Goal: Find specific page/section: Find specific page/section

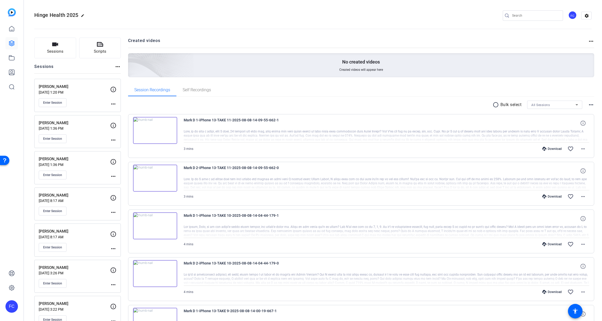
click at [84, 99] on div "Enter Session" at bounding box center [74, 102] width 71 height 9
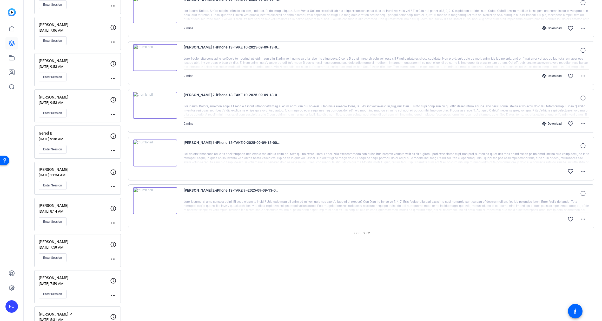
scroll to position [339, 0]
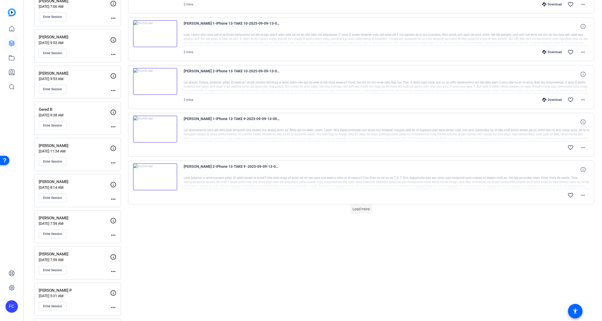
click at [358, 210] on span "Load more" at bounding box center [360, 209] width 17 height 5
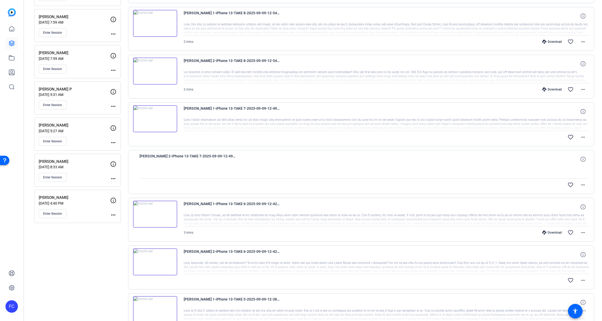
scroll to position [541, 0]
